Goal: Browse casually: Explore the website without a specific task or goal

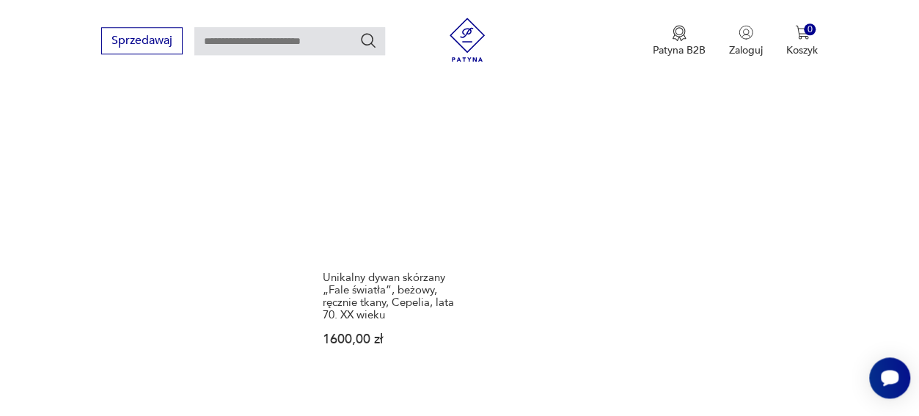
scroll to position [2136, 0]
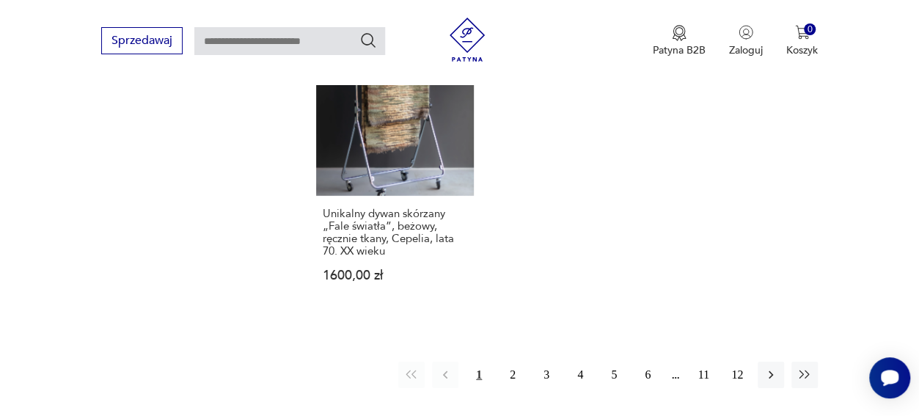
click at [514, 362] on button "2" at bounding box center [512, 375] width 26 height 26
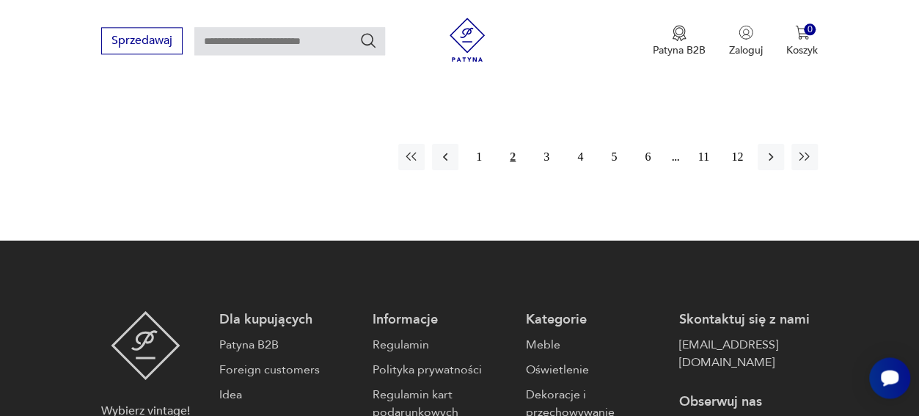
scroll to position [2362, 0]
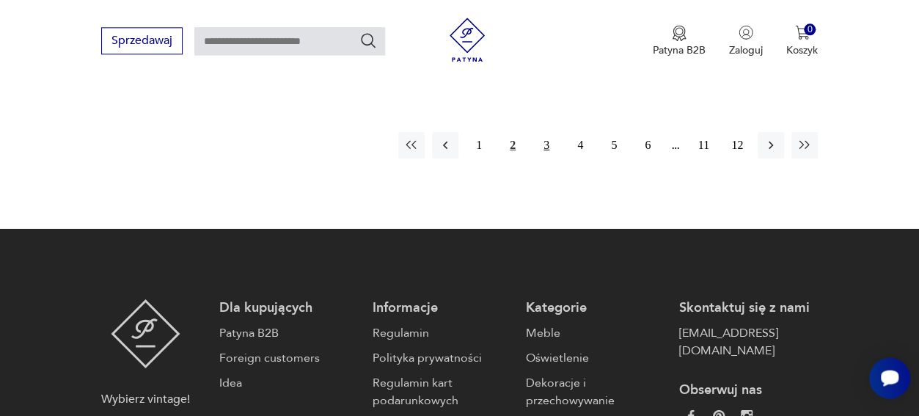
click at [546, 132] on button "3" at bounding box center [546, 145] width 26 height 26
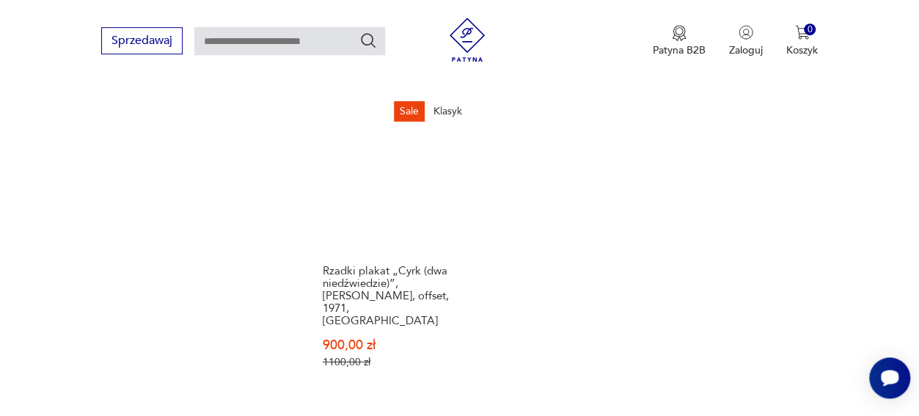
scroll to position [2133, 0]
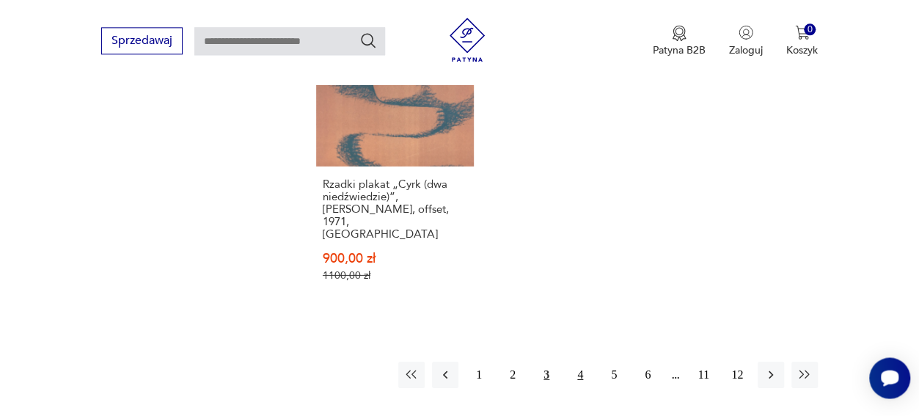
click at [579, 361] on button "4" at bounding box center [580, 374] width 26 height 26
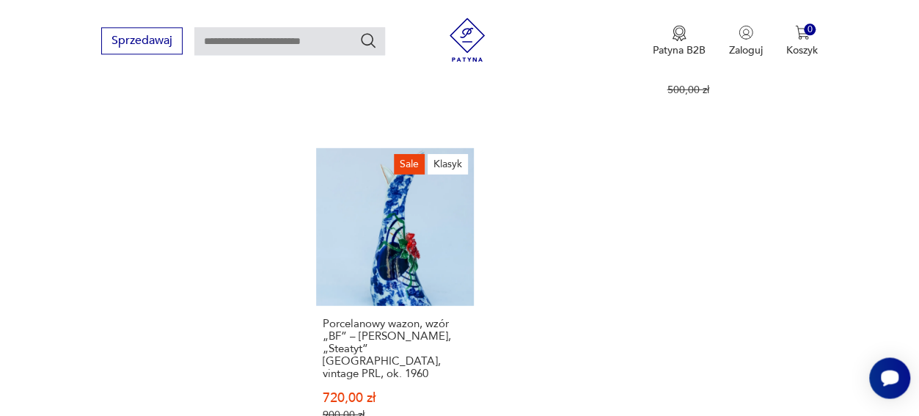
scroll to position [2285, 0]
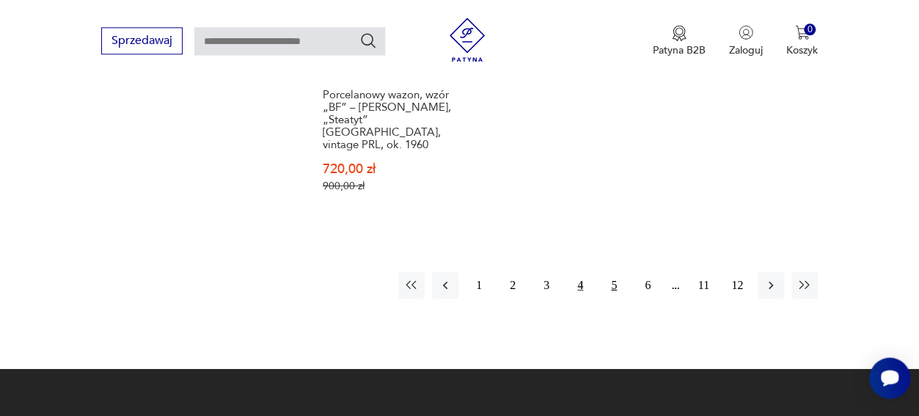
click at [614, 271] on button "5" at bounding box center [614, 284] width 26 height 26
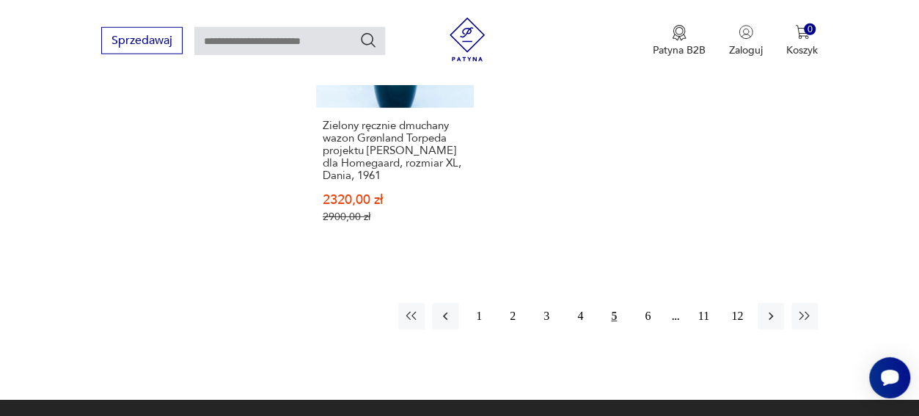
scroll to position [2285, 0]
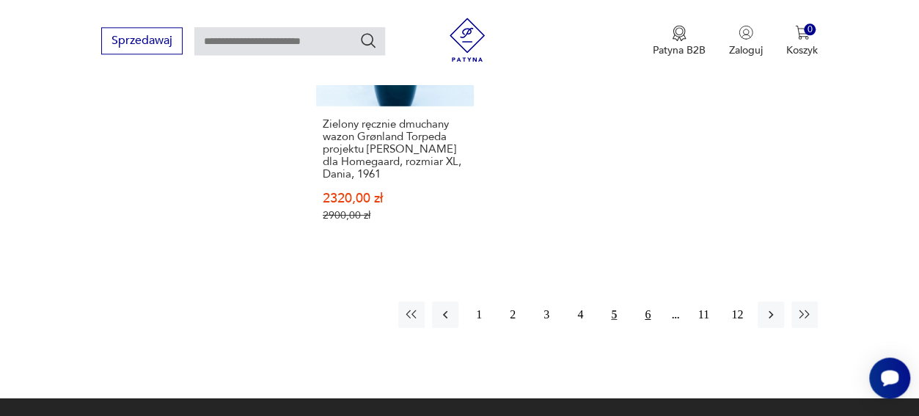
click at [649, 301] on button "6" at bounding box center [647, 314] width 26 height 26
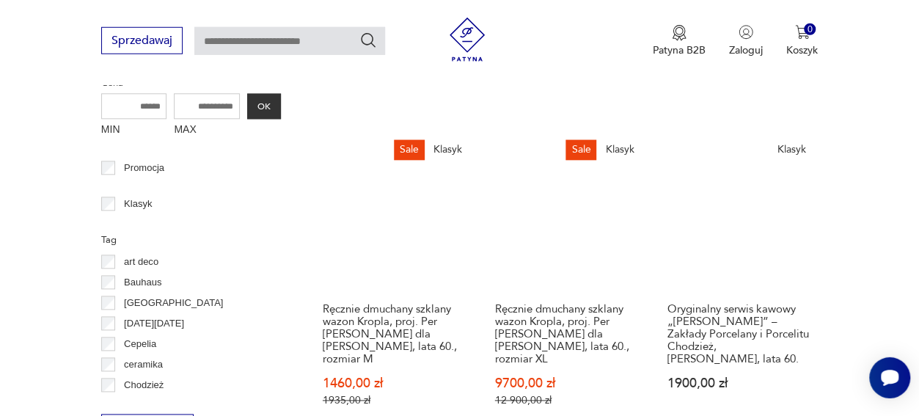
scroll to position [684, 0]
